Goal: Task Accomplishment & Management: Use online tool/utility

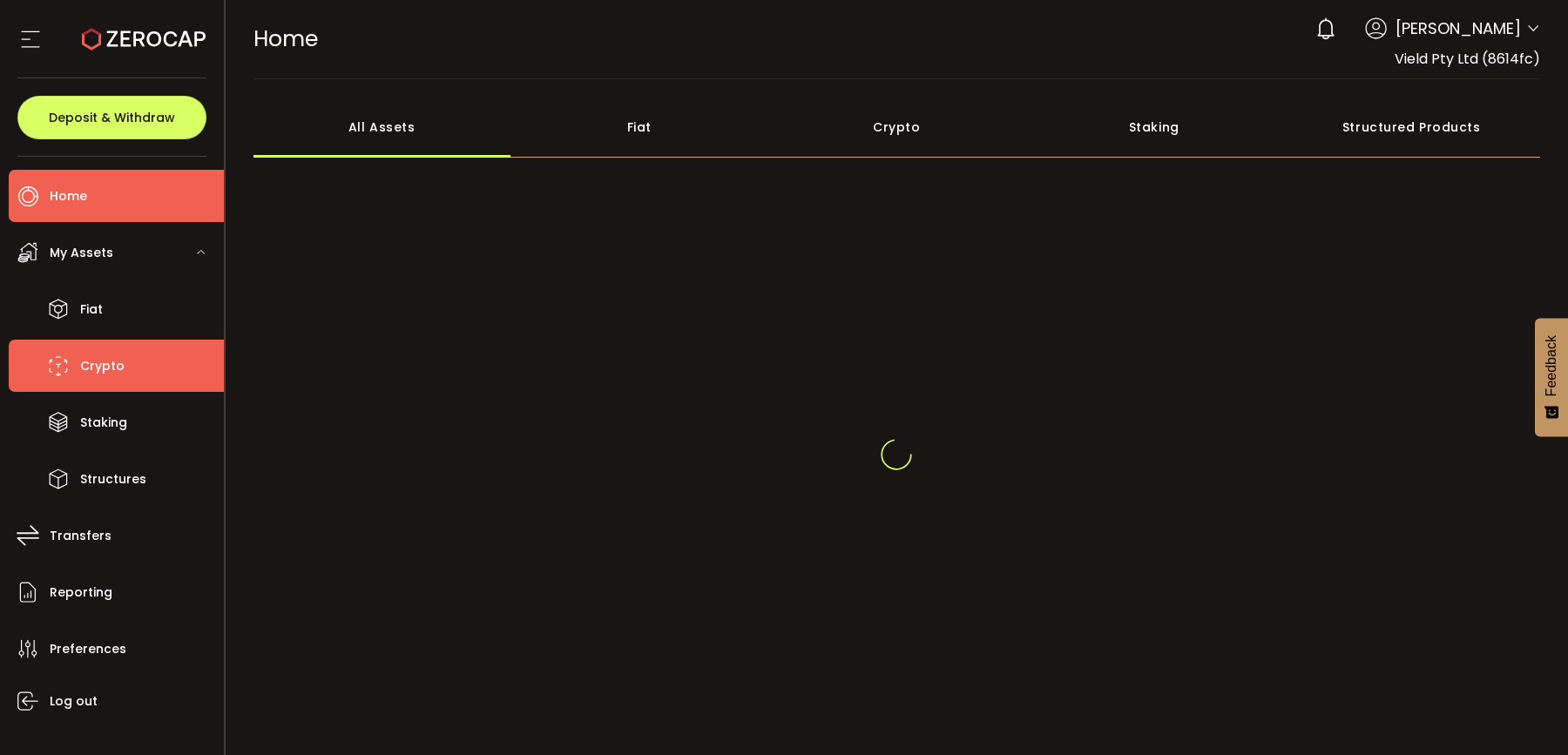
click at [182, 376] on li "Crypto" at bounding box center [116, 366] width 215 height 53
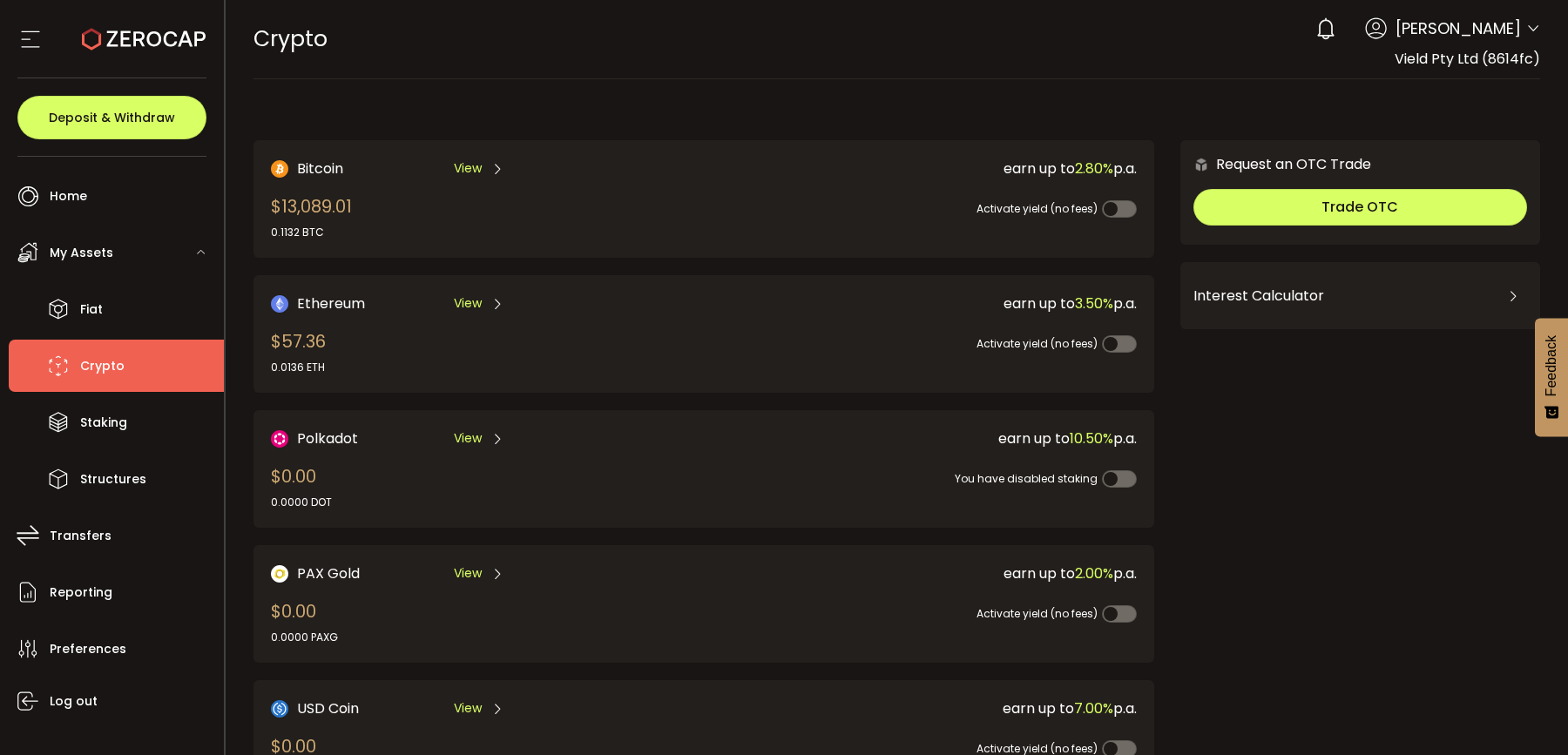
click at [459, 178] on div "View" at bounding box center [479, 168] width 51 height 22
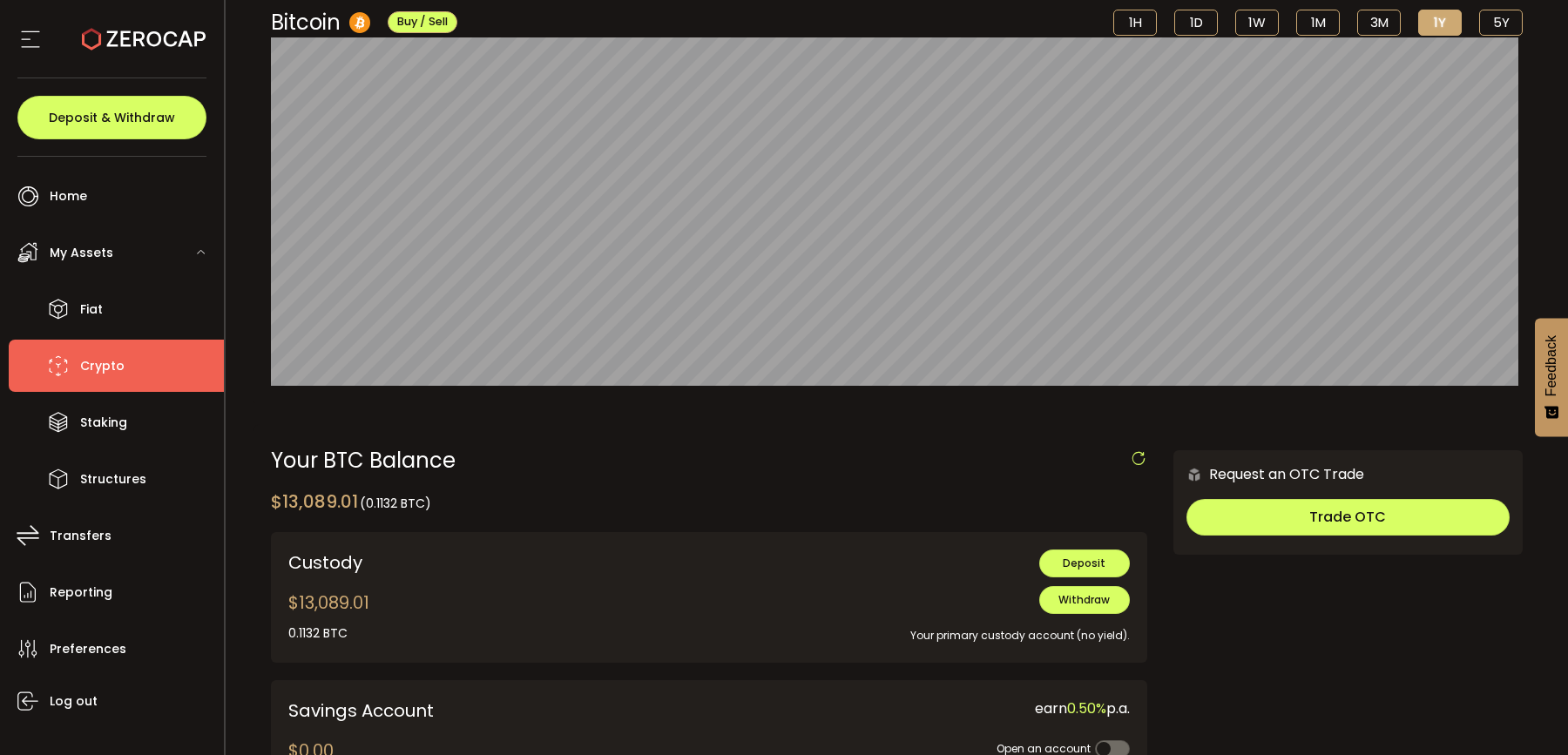
scroll to position [149, 0]
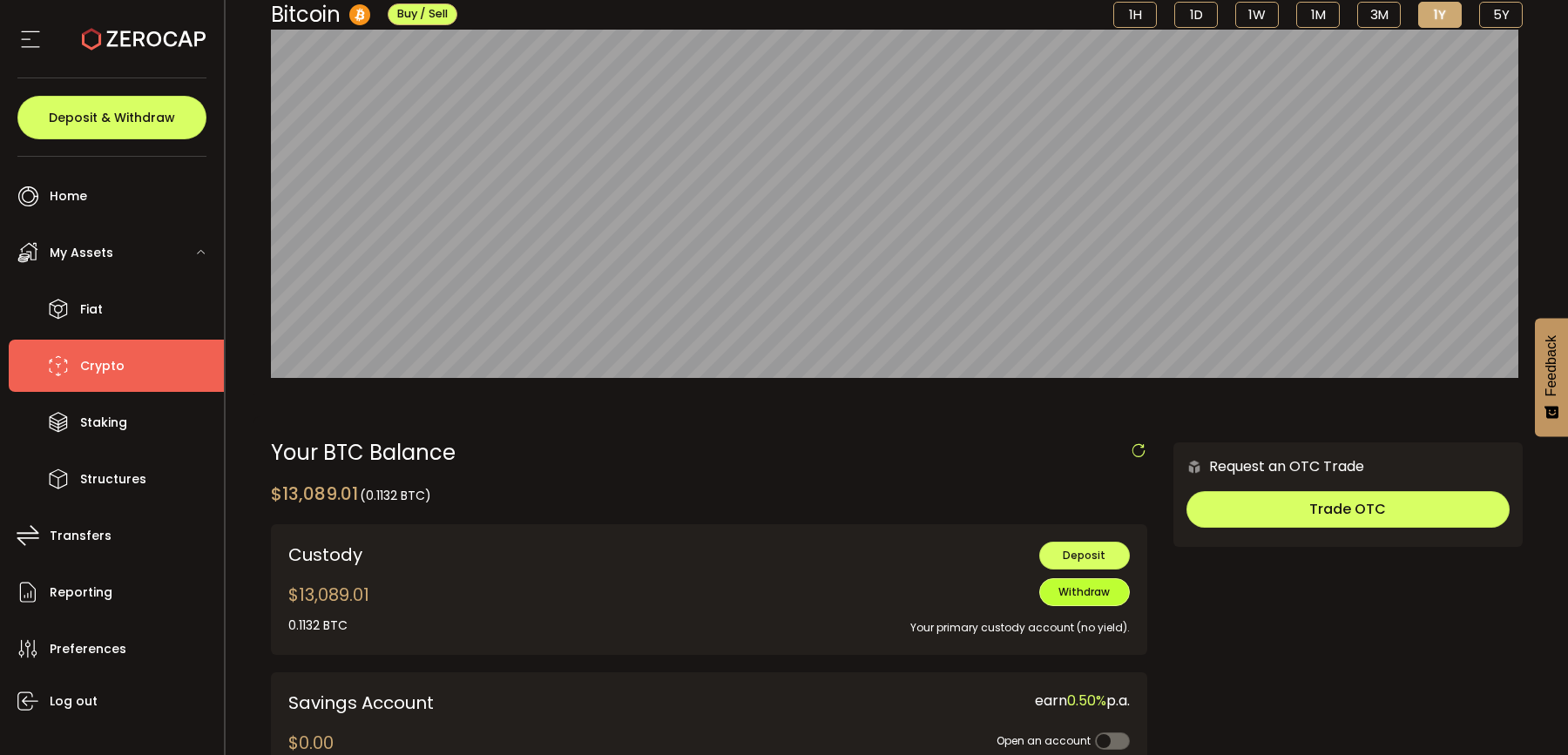
click at [1064, 599] on button "Withdraw" at bounding box center [1084, 591] width 91 height 28
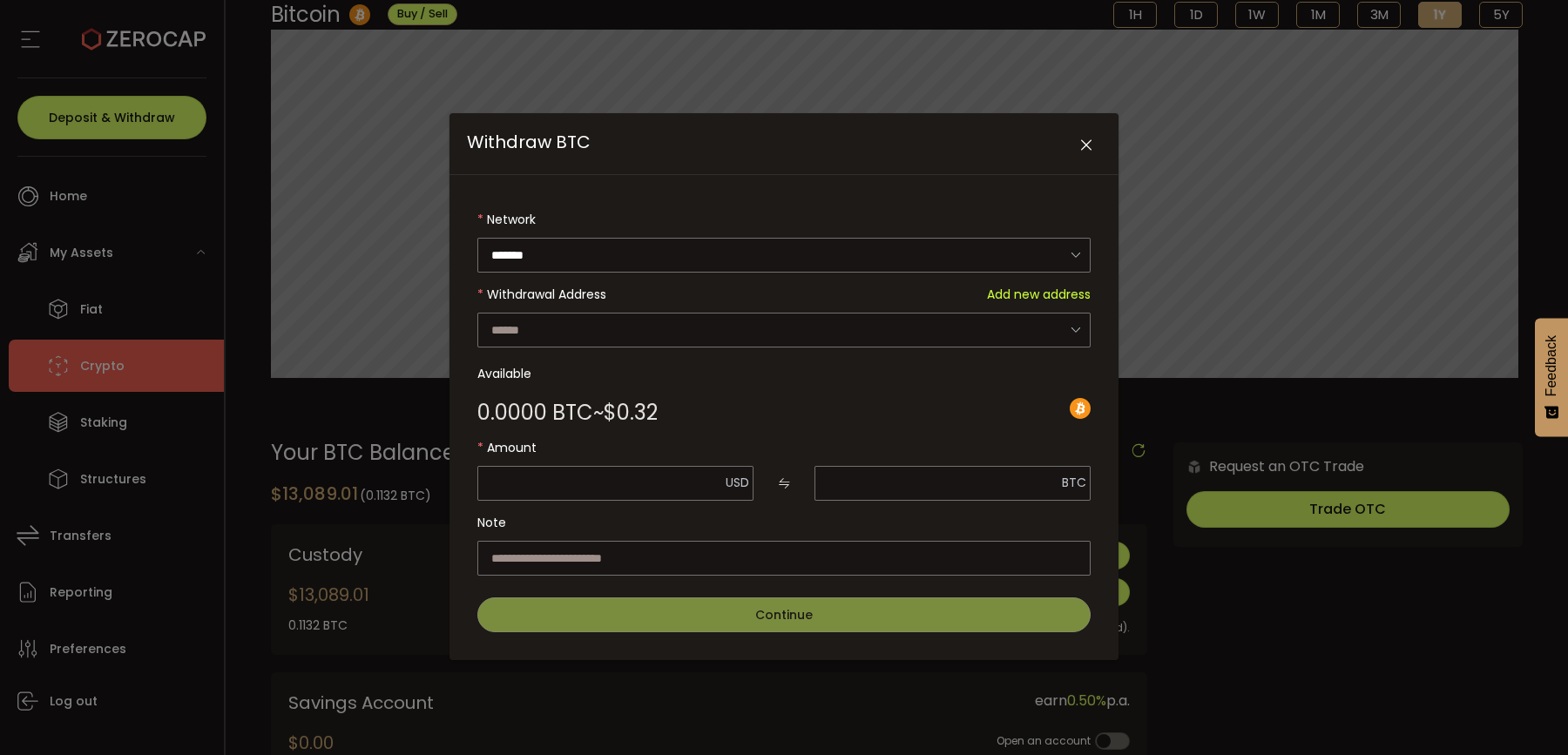
click at [1080, 145] on icon "Close" at bounding box center [1085, 145] width 17 height 17
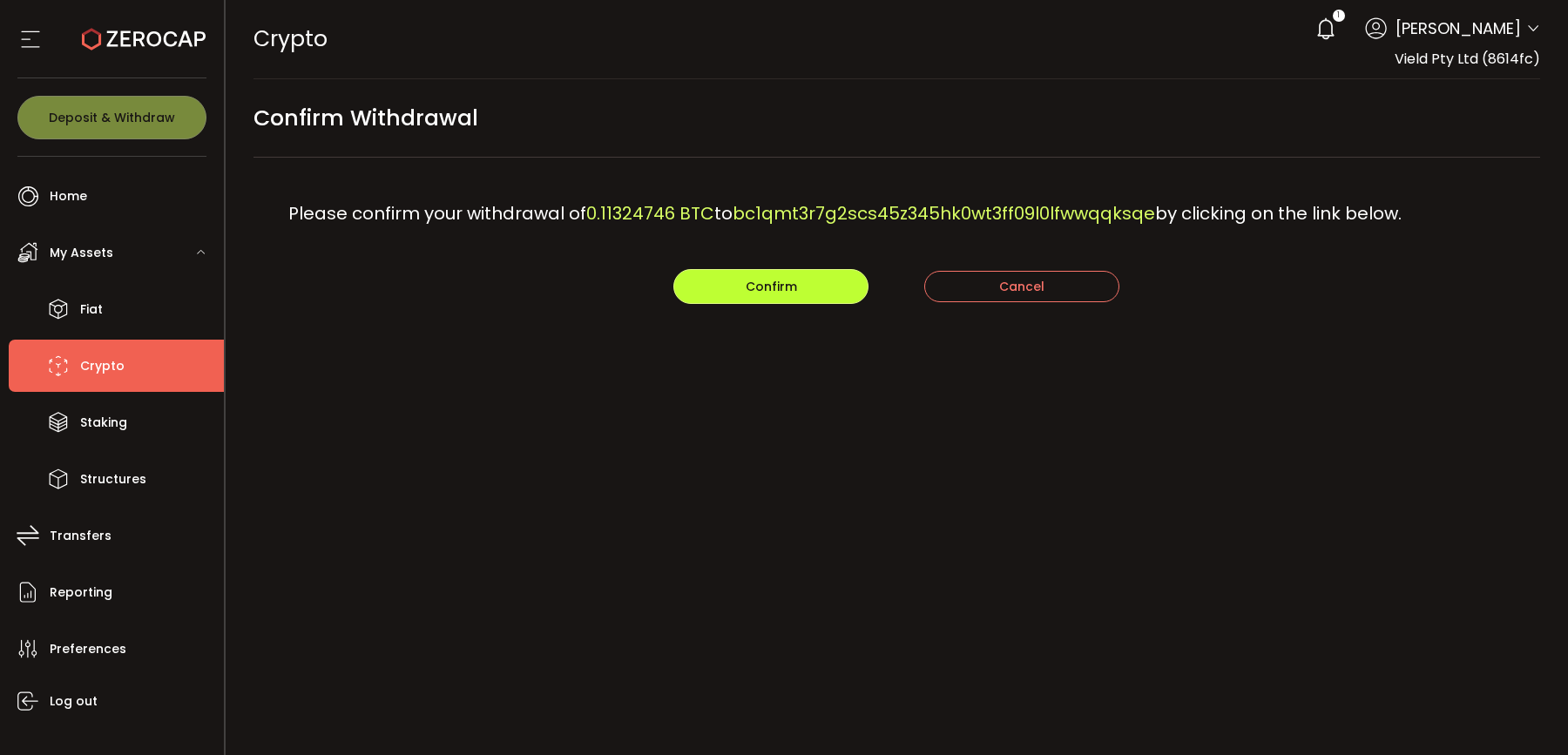
click at [785, 282] on span "Confirm" at bounding box center [771, 286] width 52 height 17
